Goal: Answer question/provide support: Share knowledge or assist other users

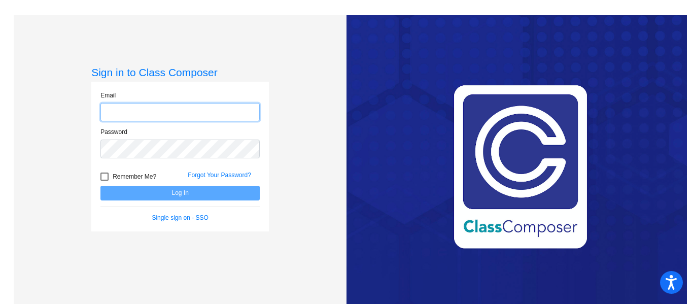
type input "[EMAIL_ADDRESS][DOMAIN_NAME]"
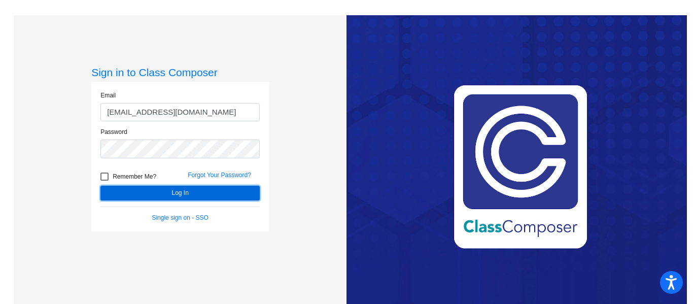
click at [179, 192] on button "Log In" at bounding box center [179, 193] width 159 height 15
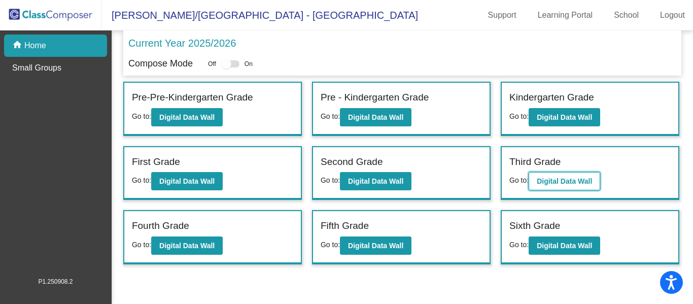
click at [566, 179] on b "Digital Data Wall" at bounding box center [564, 181] width 55 height 8
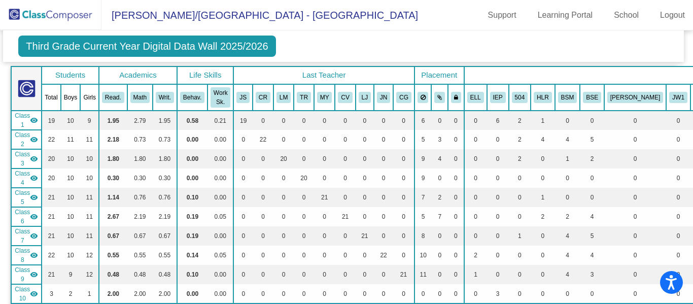
scroll to position [69, 3]
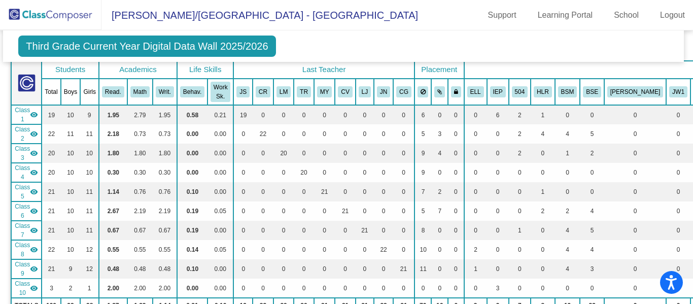
click at [26, 260] on span "Class 9" at bounding box center [22, 269] width 15 height 18
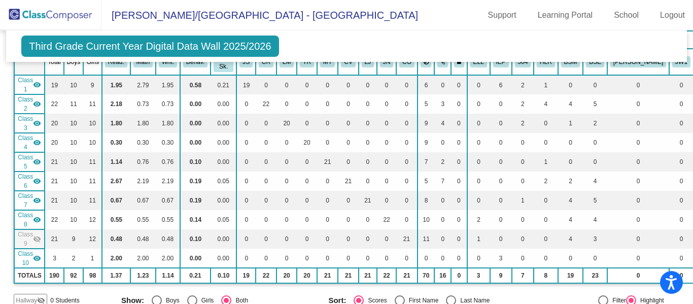
scroll to position [97, 2]
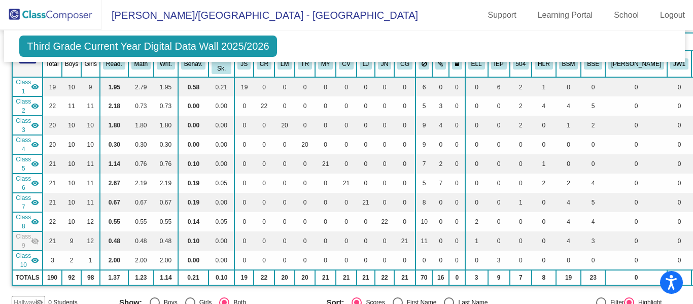
click at [31, 237] on mat-icon "visibility_off" at bounding box center [35, 241] width 8 height 8
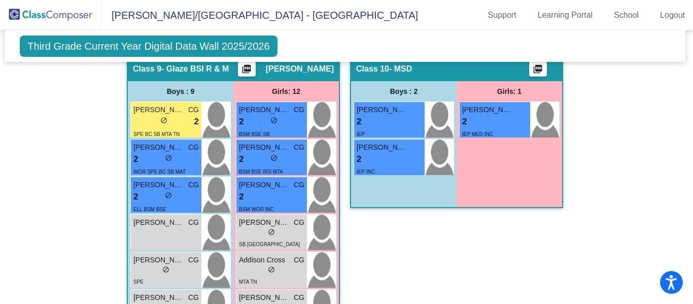
scroll to position [2257, 2]
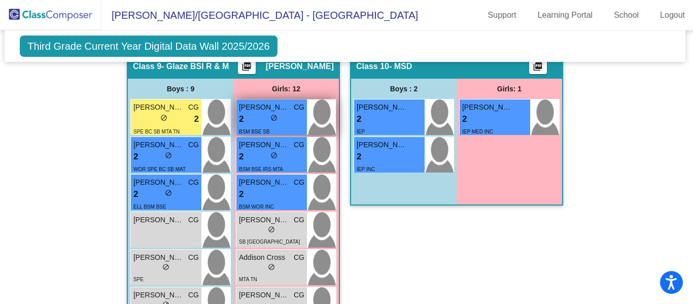
click at [261, 102] on span "[PERSON_NAME]" at bounding box center [264, 107] width 51 height 11
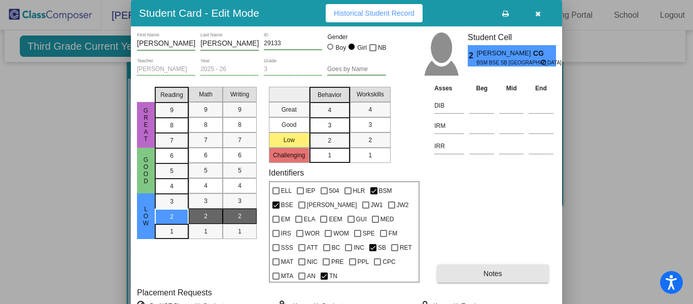
click at [491, 269] on span "Notes" at bounding box center [492, 273] width 19 height 8
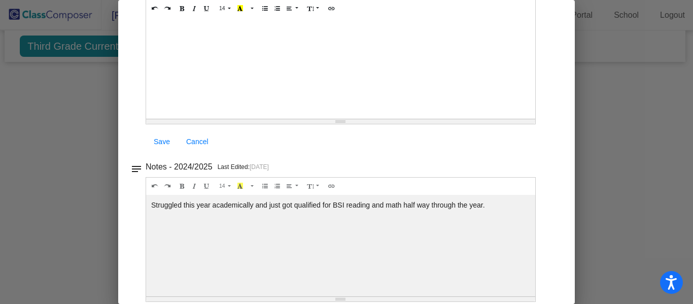
scroll to position [103, 0]
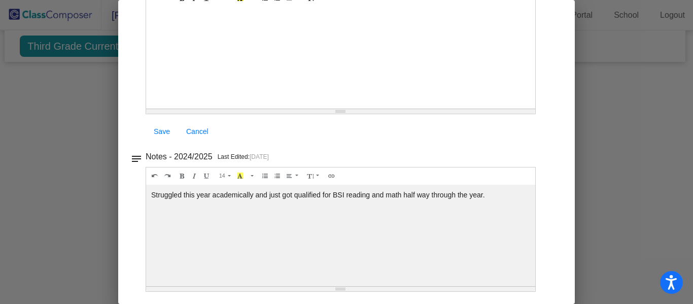
click at [476, 70] on div at bounding box center [340, 57] width 389 height 101
